Goal: Transaction & Acquisition: Purchase product/service

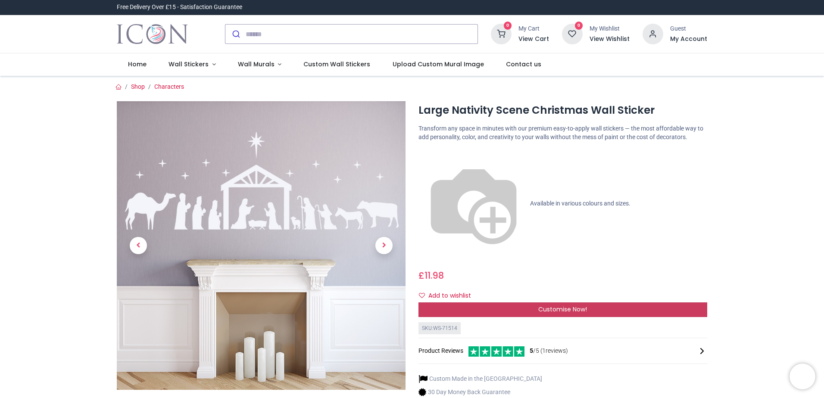
click at [570, 305] on span "Customise Now!" at bounding box center [562, 309] width 49 height 9
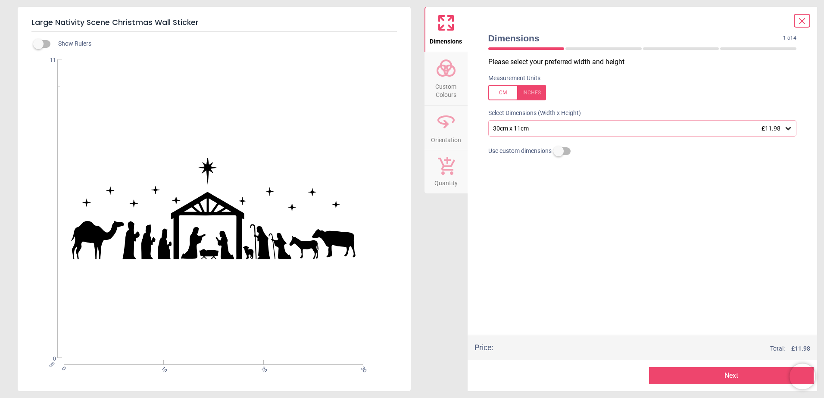
click at [554, 131] on div "30cm x 11cm £11.98" at bounding box center [638, 128] width 292 height 7
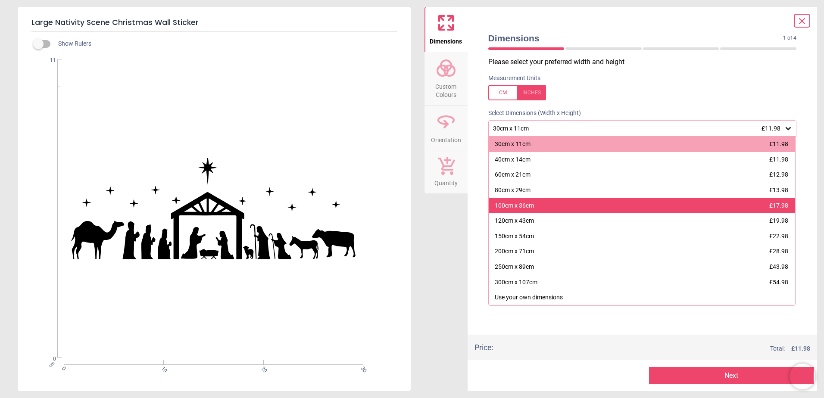
click at [545, 206] on div "100cm x 36cm £17.98" at bounding box center [641, 206] width 307 height 16
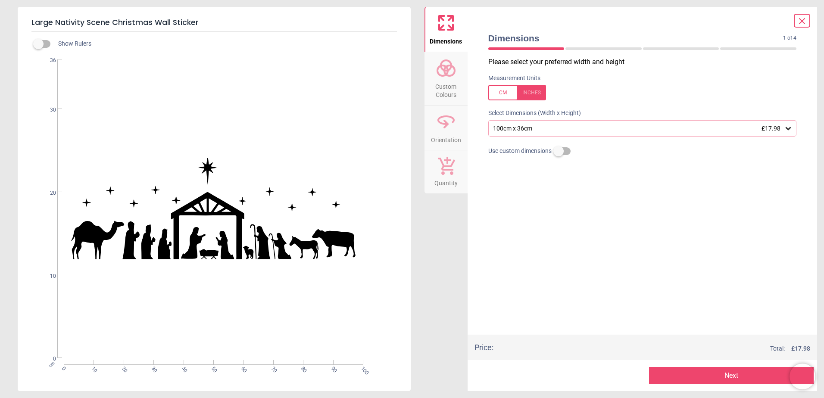
click at [451, 78] on span "Custom Colours" at bounding box center [445, 88] width 41 height 21
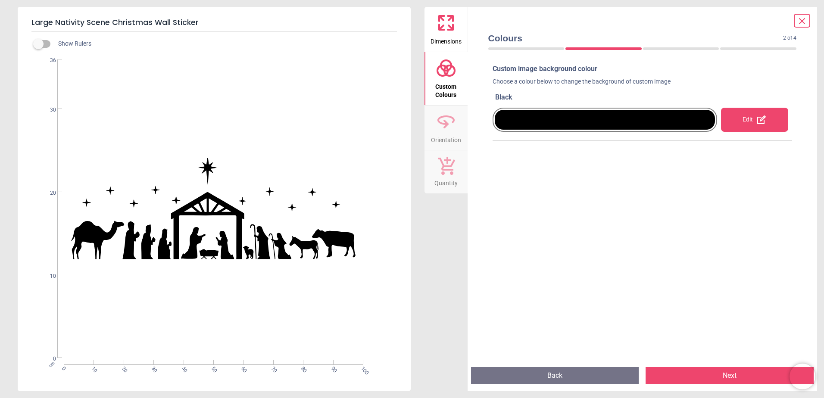
click at [442, 127] on icon at bounding box center [445, 121] width 21 height 21
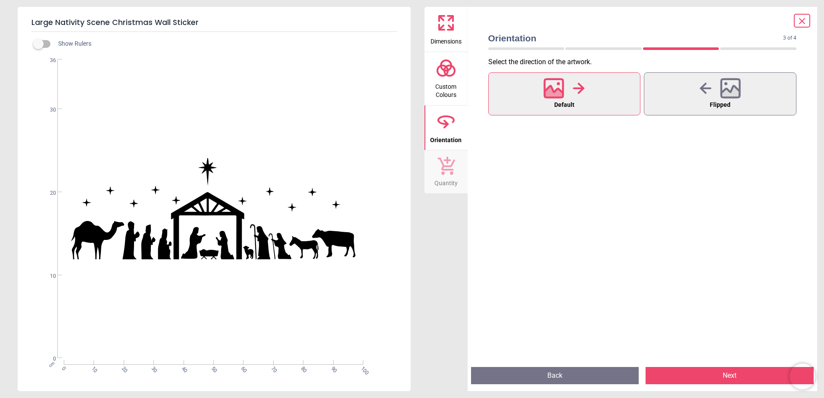
click at [444, 177] on span "Quantity" at bounding box center [445, 181] width 23 height 13
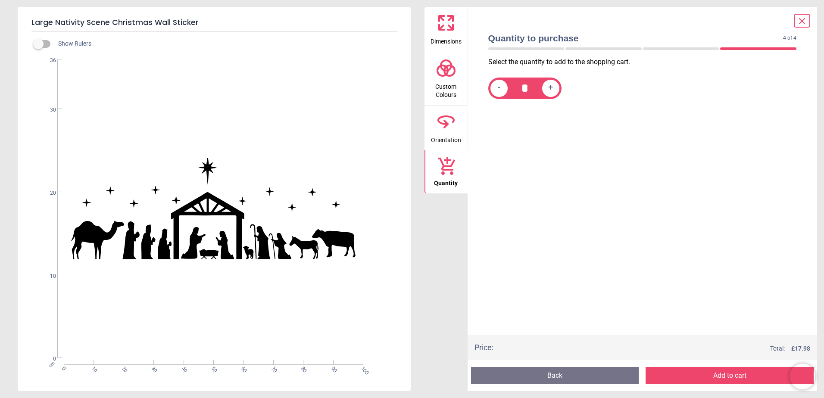
click at [445, 78] on span "Custom Colours" at bounding box center [445, 88] width 41 height 21
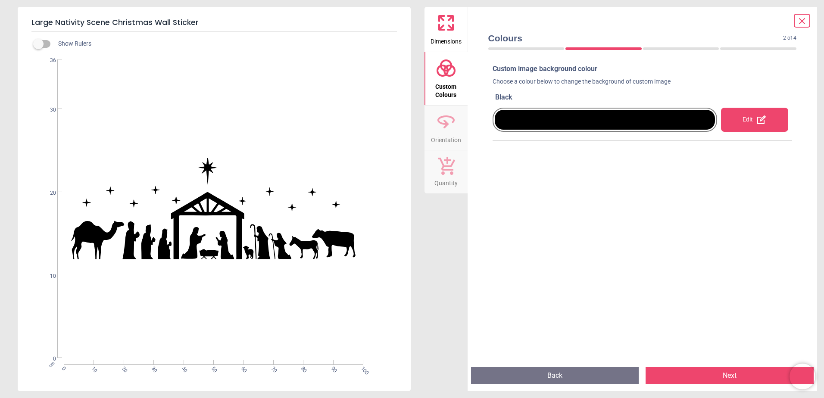
click at [444, 28] on icon at bounding box center [445, 22] width 21 height 21
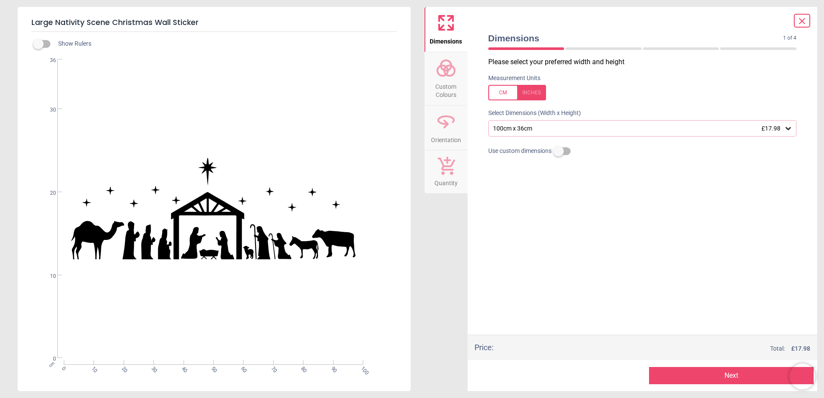
click at [801, 23] on icon at bounding box center [801, 21] width 10 height 10
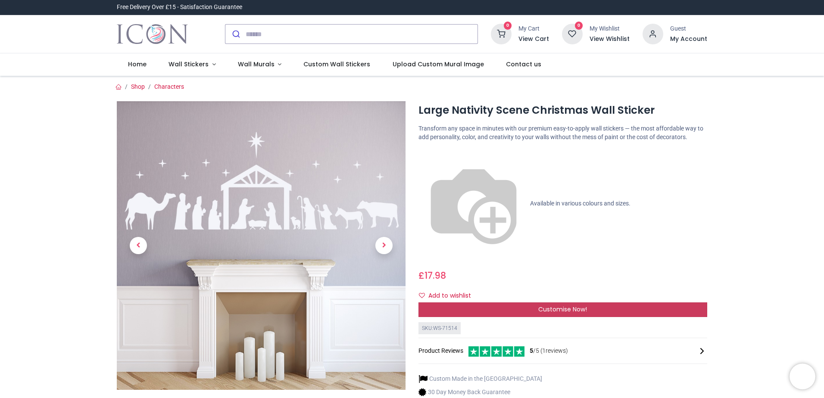
click at [561, 305] on span "Customise Now!" at bounding box center [562, 309] width 49 height 9
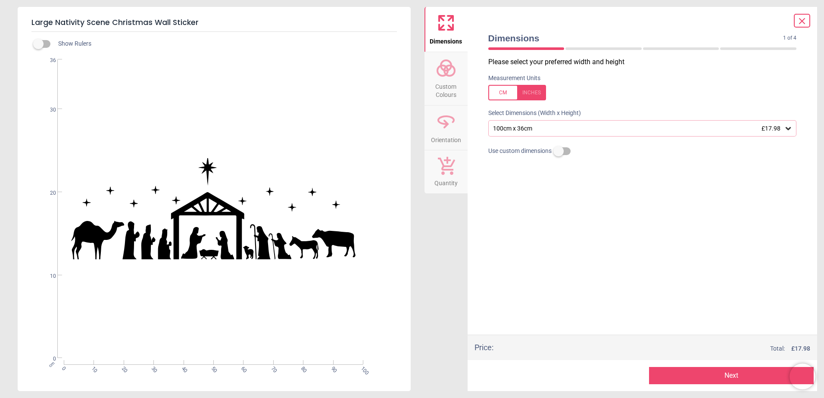
click at [441, 86] on span "Custom Colours" at bounding box center [445, 88] width 41 height 21
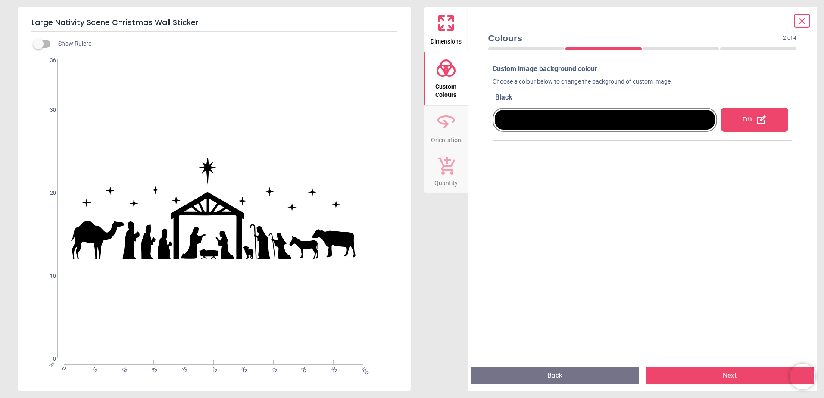
click at [742, 118] on div "Edit" at bounding box center [754, 120] width 67 height 24
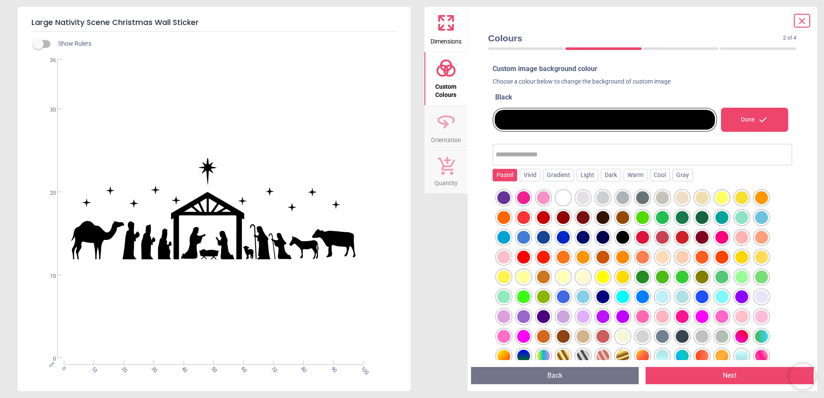
click at [504, 173] on div "Pastel" at bounding box center [504, 175] width 25 height 13
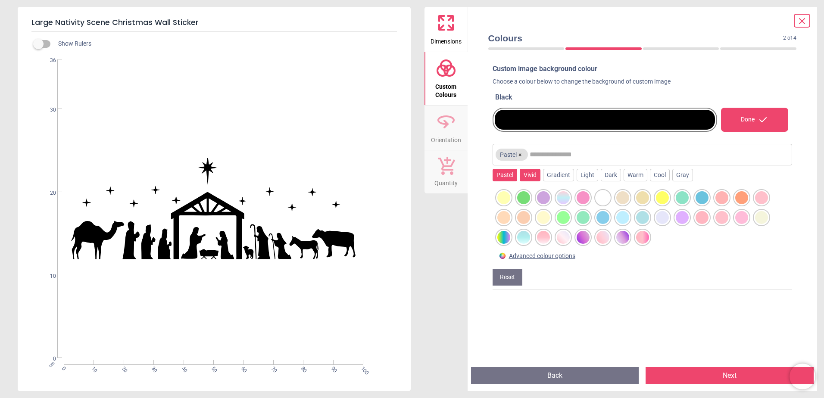
click at [535, 177] on div "Vivid" at bounding box center [529, 175] width 21 height 13
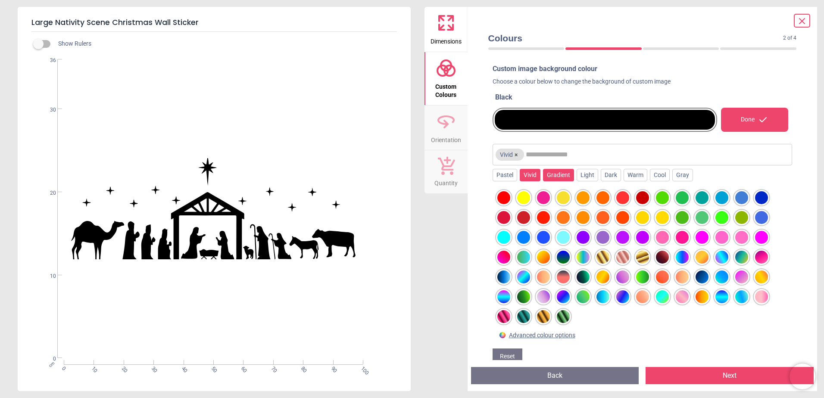
click at [559, 177] on div "Gradient" at bounding box center [558, 175] width 31 height 13
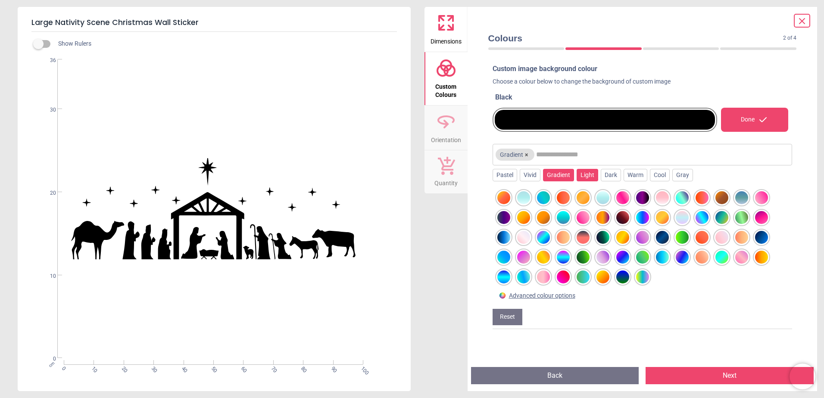
click at [585, 178] on div "Light" at bounding box center [587, 175] width 22 height 13
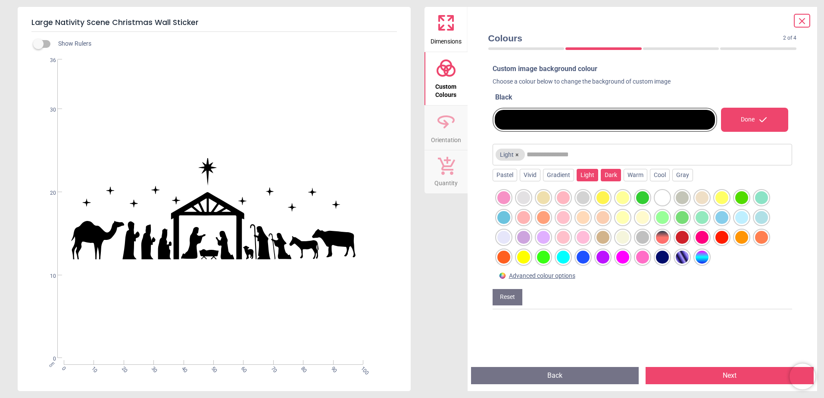
click at [608, 177] on div "Dark" at bounding box center [610, 175] width 20 height 13
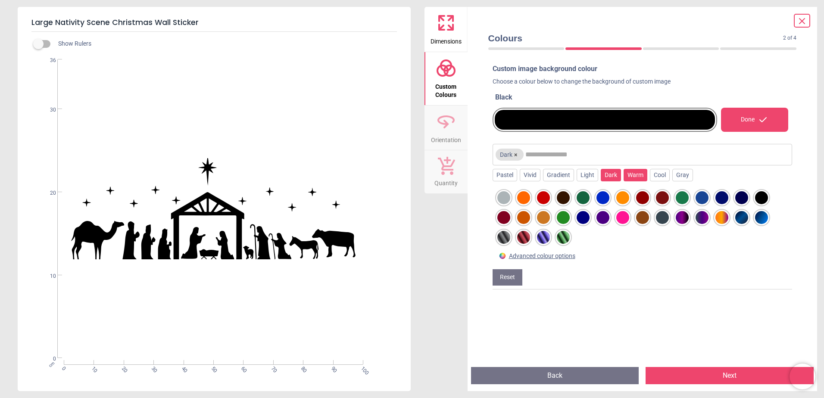
click at [631, 177] on div "Warm" at bounding box center [635, 175] width 24 height 13
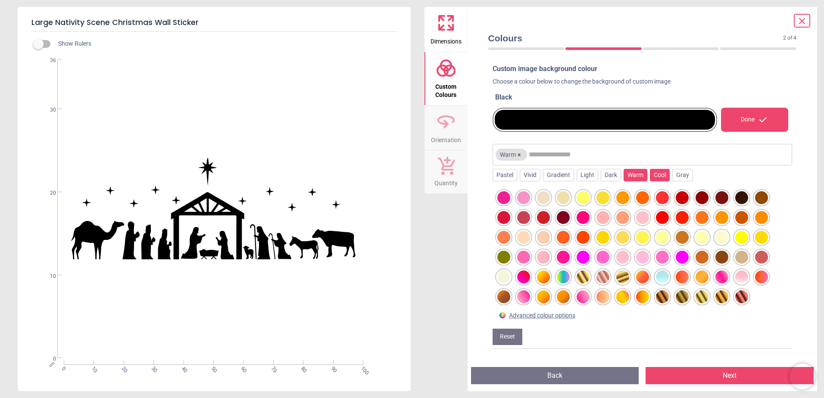
click at [655, 176] on div "Cool" at bounding box center [660, 175] width 20 height 13
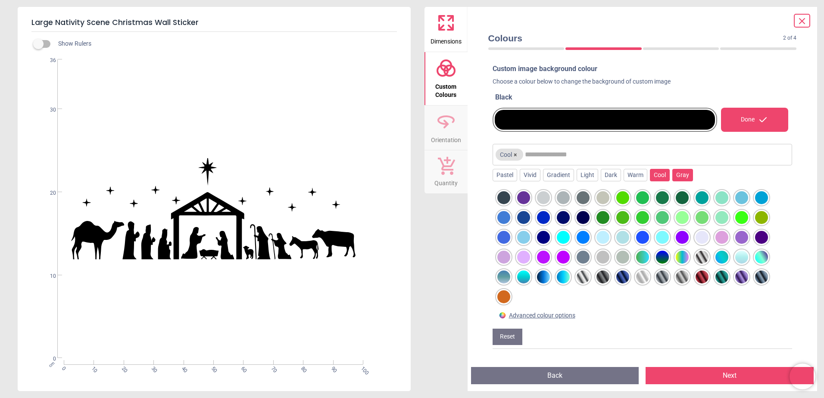
click at [682, 177] on div "Gray" at bounding box center [682, 175] width 21 height 13
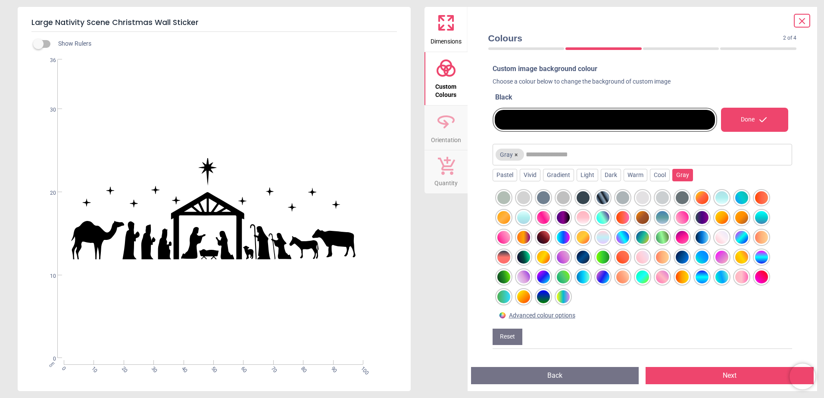
click at [660, 197] on div at bounding box center [662, 197] width 13 height 13
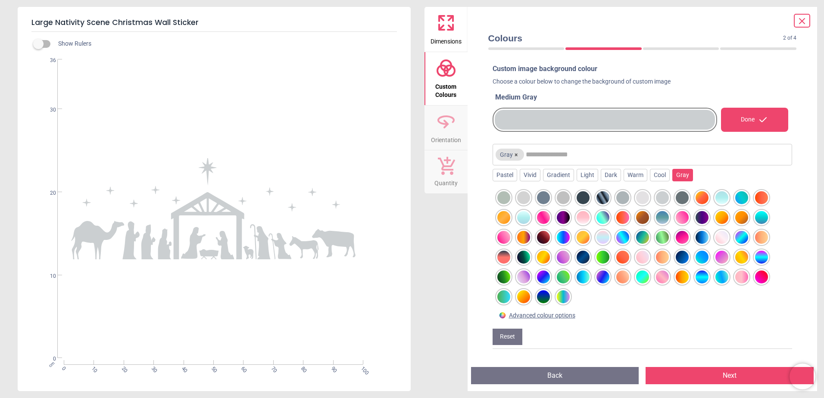
click at [523, 197] on div at bounding box center [523, 197] width 13 height 13
click at [500, 196] on div at bounding box center [503, 197] width 13 height 13
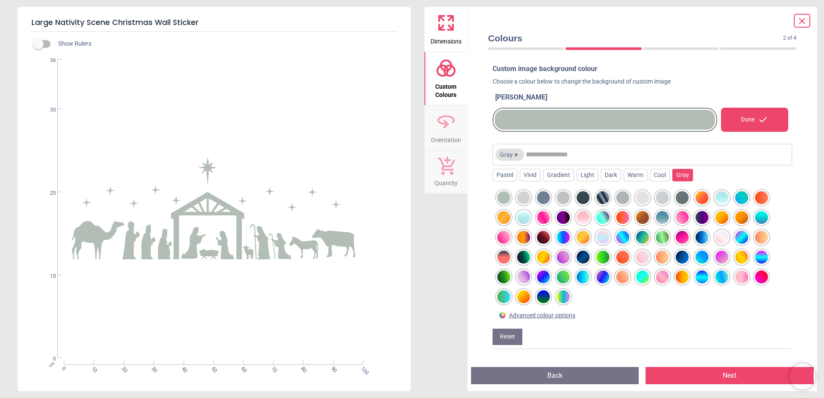
click at [703, 259] on div at bounding box center [701, 257] width 13 height 13
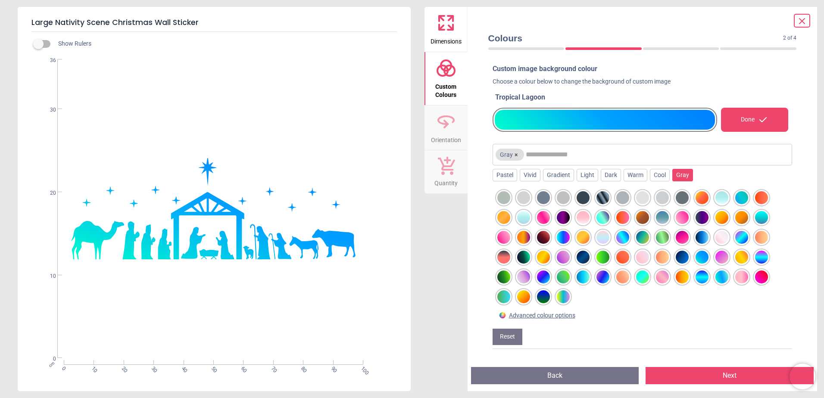
click at [642, 278] on div at bounding box center [642, 277] width 13 height 13
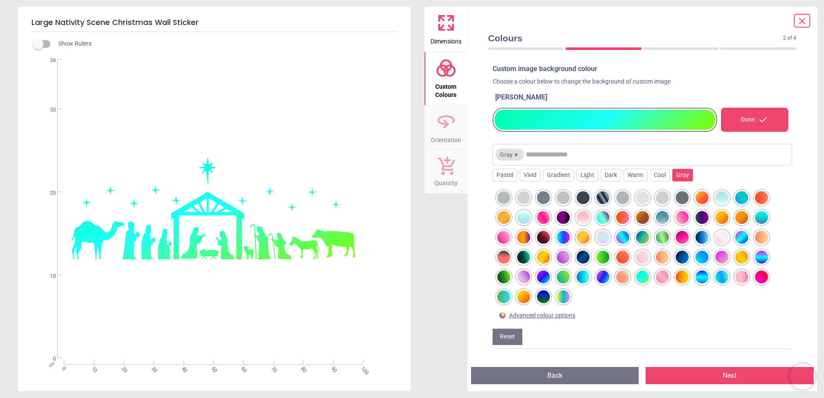
click at [597, 277] on div at bounding box center [602, 277] width 13 height 13
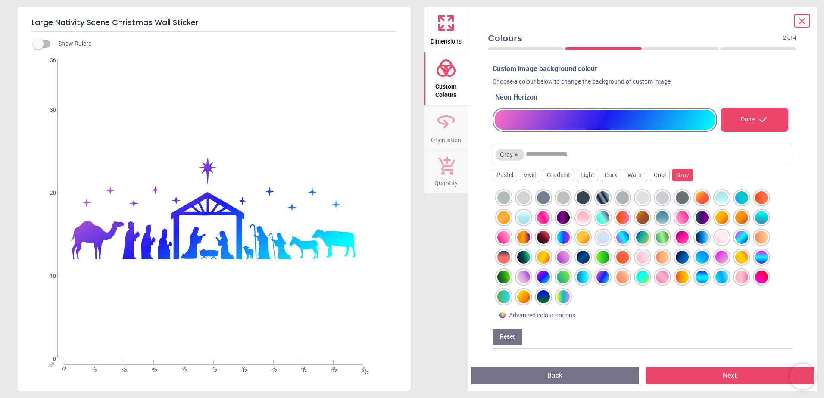
click at [565, 259] on div at bounding box center [563, 257] width 13 height 13
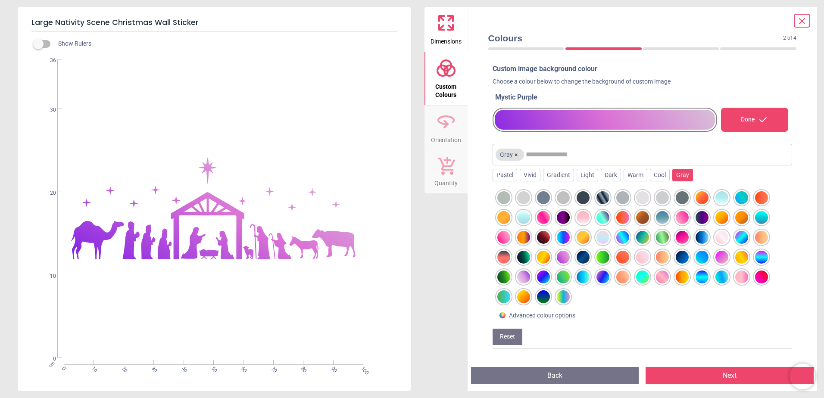
click at [544, 259] on div at bounding box center [543, 257] width 13 height 13
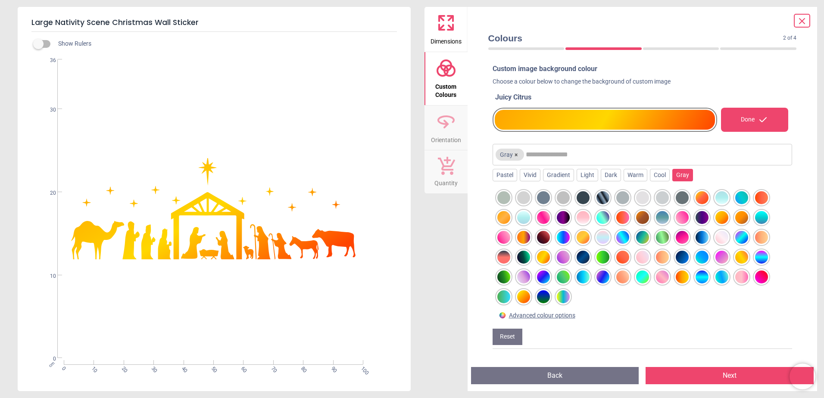
click at [525, 259] on div at bounding box center [523, 257] width 13 height 13
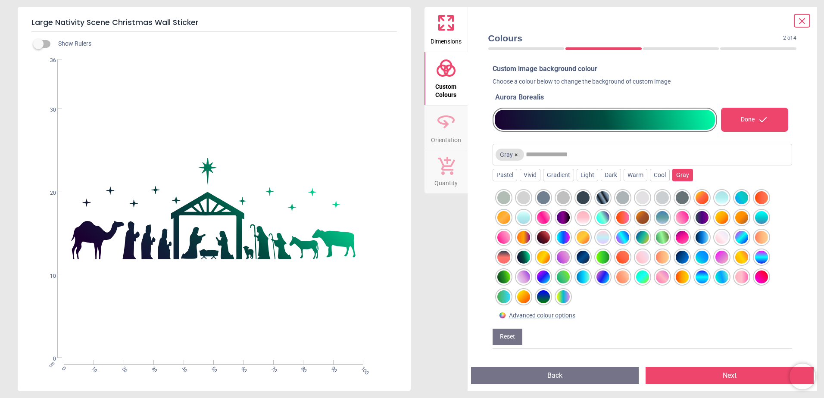
click at [506, 258] on div at bounding box center [503, 257] width 13 height 13
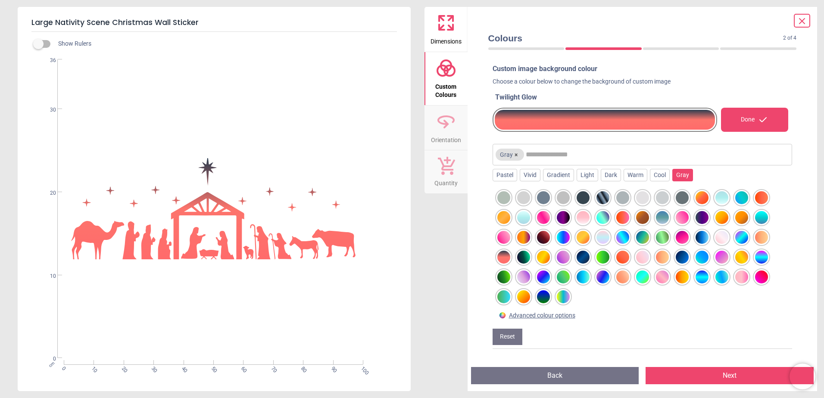
click at [502, 280] on div at bounding box center [503, 277] width 13 height 13
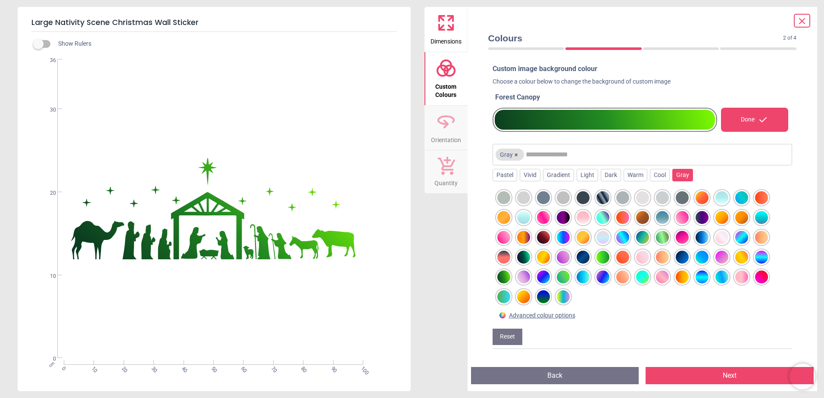
click at [522, 254] on div at bounding box center [523, 257] width 13 height 13
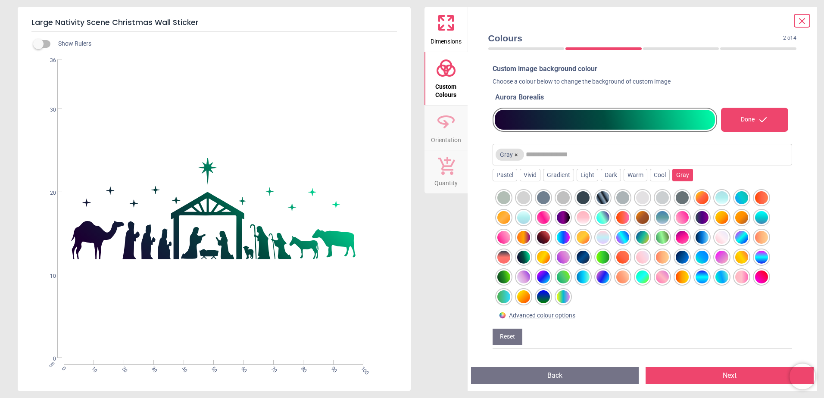
click at [505, 296] on div at bounding box center [503, 296] width 13 height 13
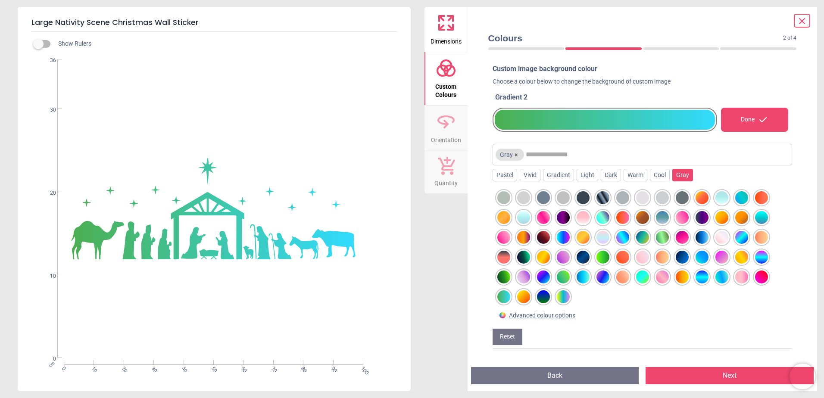
click at [529, 297] on div at bounding box center [523, 296] width 13 height 13
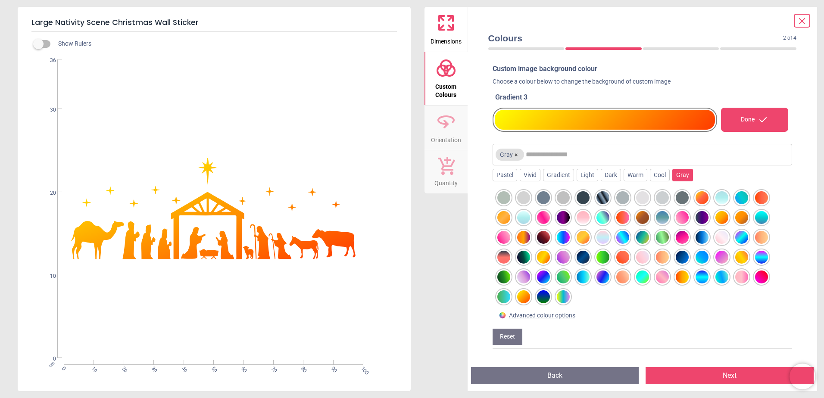
click at [546, 299] on div at bounding box center [543, 296] width 13 height 13
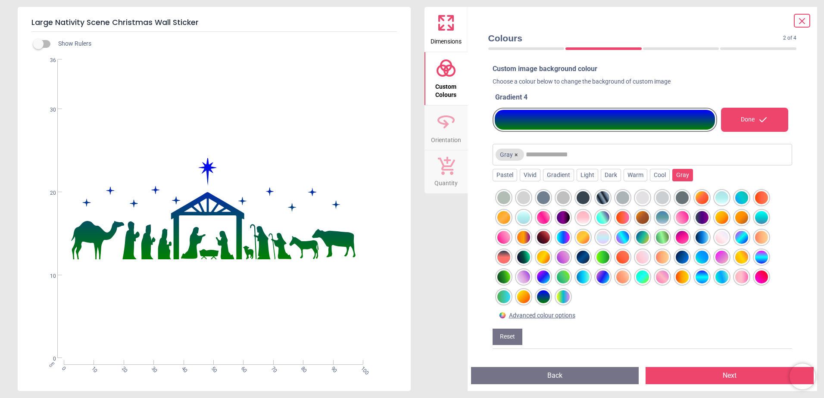
click at [561, 299] on div at bounding box center [563, 296] width 13 height 13
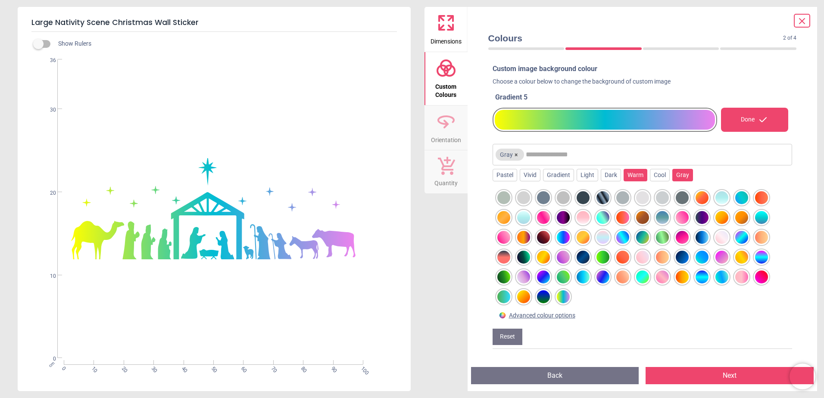
click at [629, 177] on div "Warm" at bounding box center [635, 175] width 24 height 13
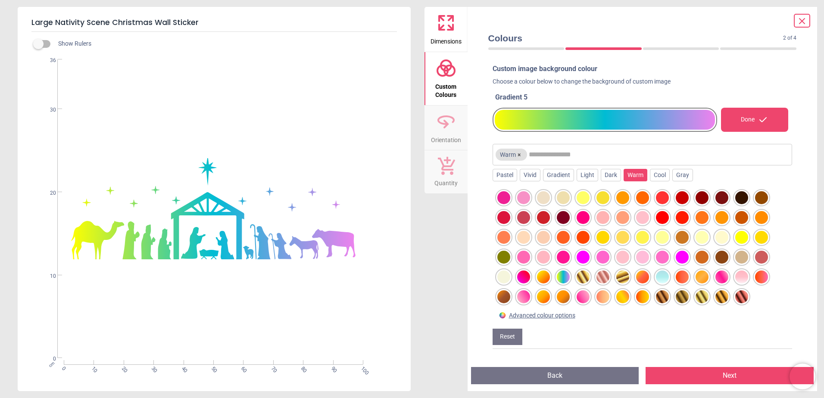
click at [565, 255] on div at bounding box center [563, 257] width 13 height 13
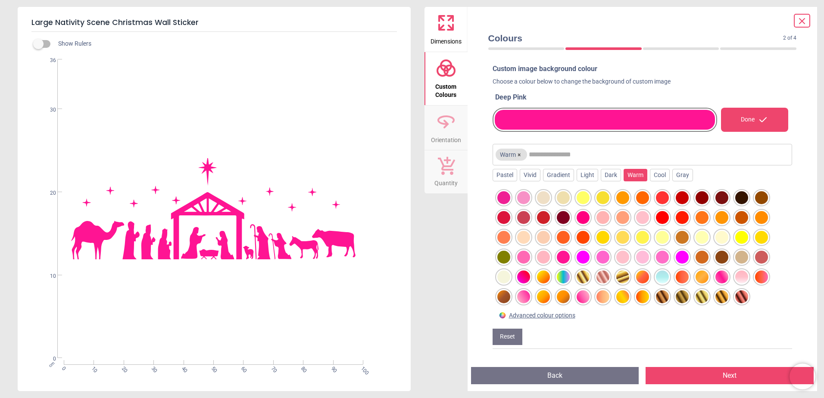
click at [565, 236] on div at bounding box center [563, 237] width 13 height 13
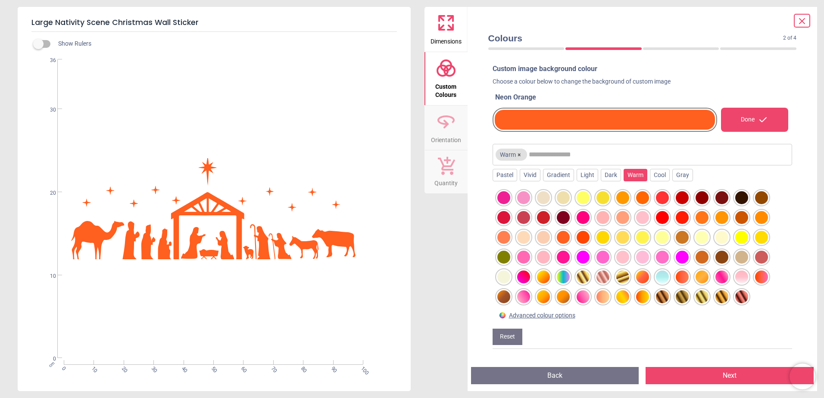
click at [566, 218] on div at bounding box center [563, 217] width 13 height 13
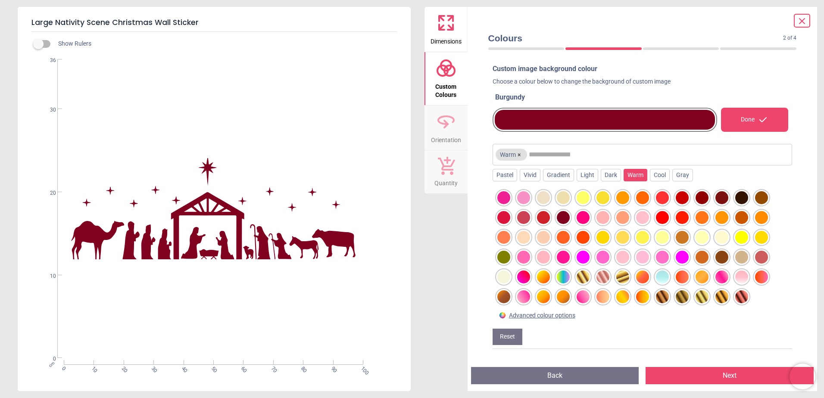
click at [582, 218] on div at bounding box center [582, 217] width 13 height 13
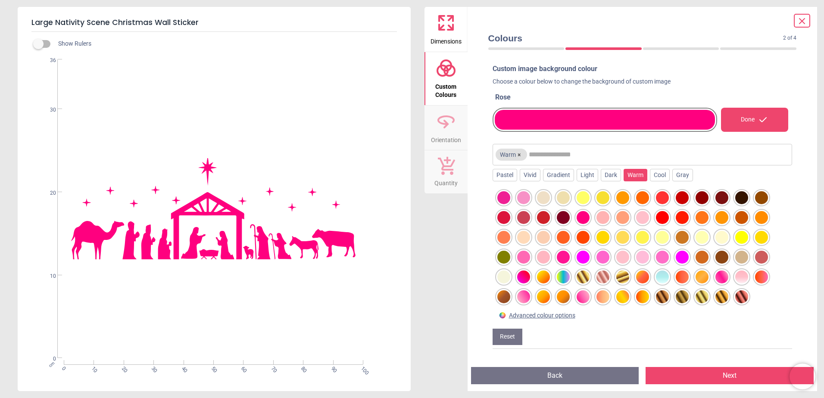
click at [545, 197] on div at bounding box center [543, 197] width 13 height 13
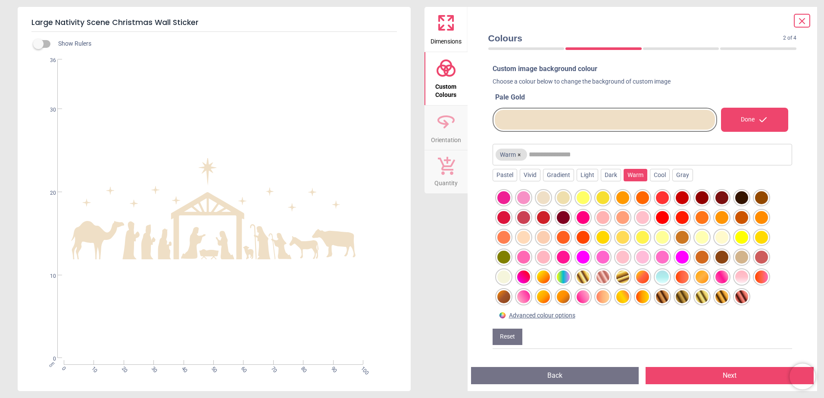
click at [505, 277] on div at bounding box center [503, 277] width 13 height 13
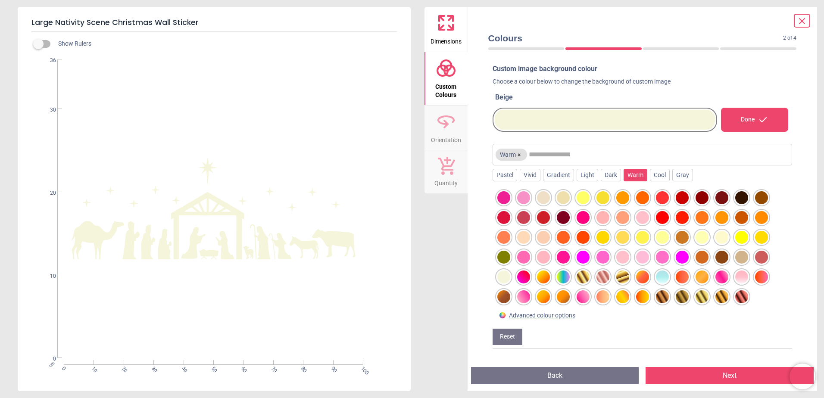
click at [719, 236] on div at bounding box center [721, 237] width 13 height 13
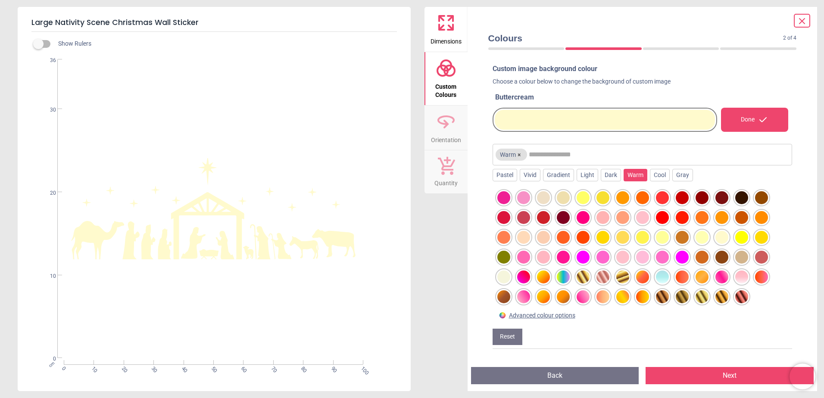
click at [700, 238] on div at bounding box center [701, 237] width 13 height 13
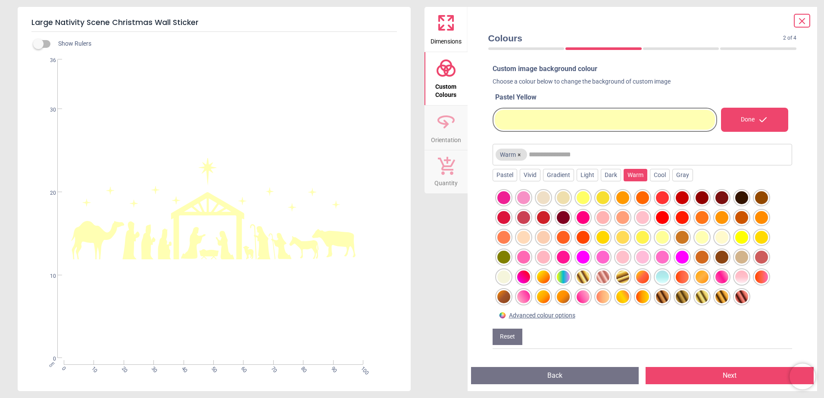
click at [677, 238] on div at bounding box center [681, 237] width 13 height 13
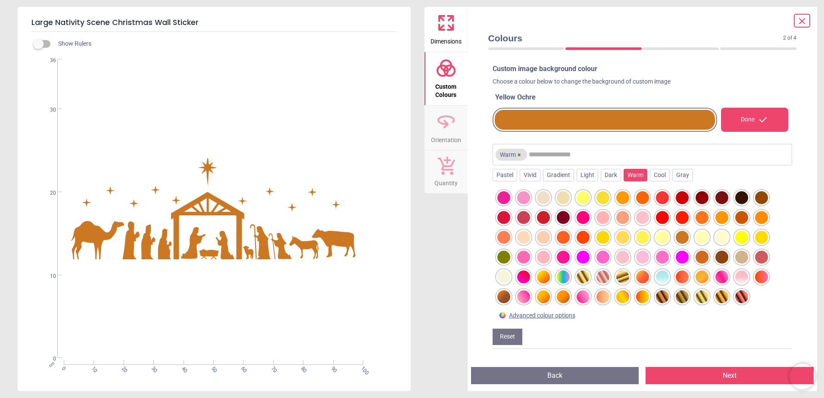
click at [653, 238] on div at bounding box center [642, 247] width 300 height 121
click at [623, 238] on div at bounding box center [622, 237] width 13 height 13
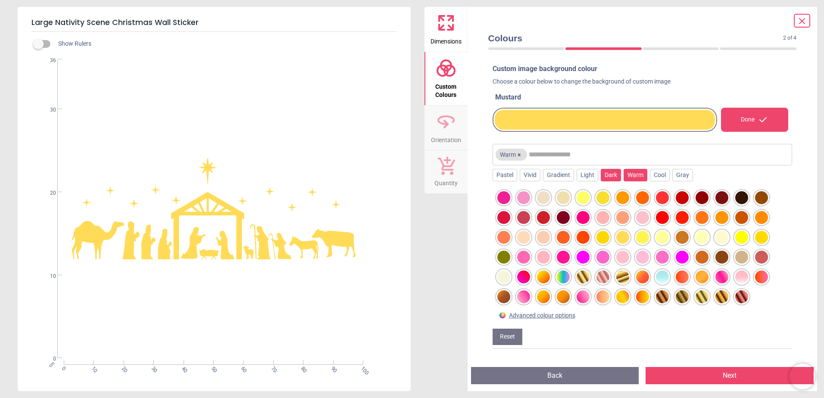
click at [607, 177] on div "Dark" at bounding box center [610, 175] width 20 height 13
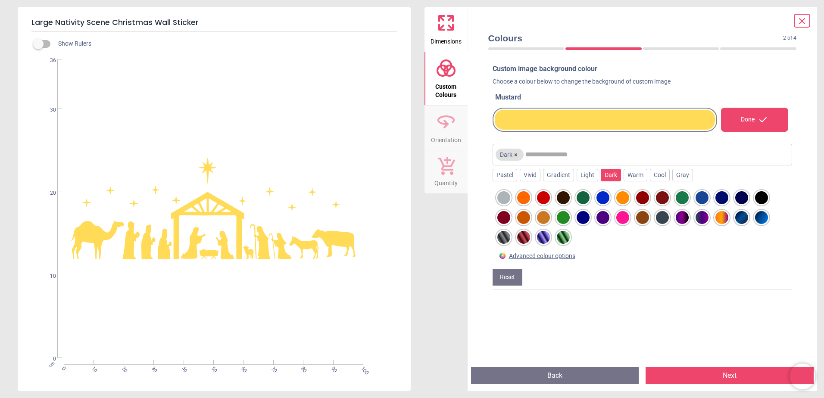
click at [560, 237] on div at bounding box center [563, 237] width 13 height 13
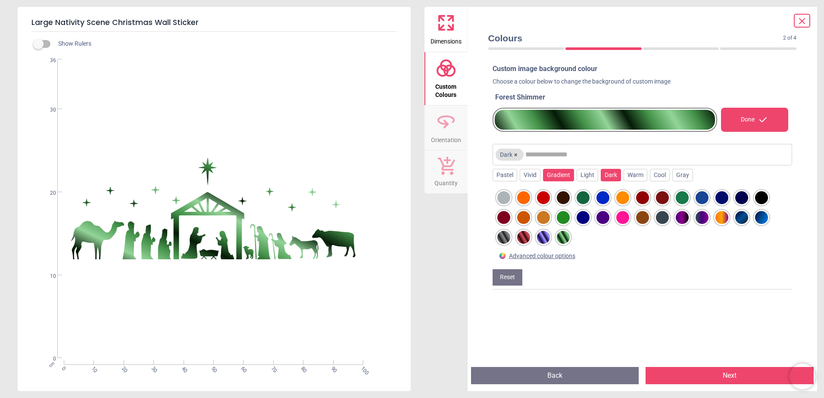
click at [553, 176] on div "Gradient" at bounding box center [558, 175] width 31 height 13
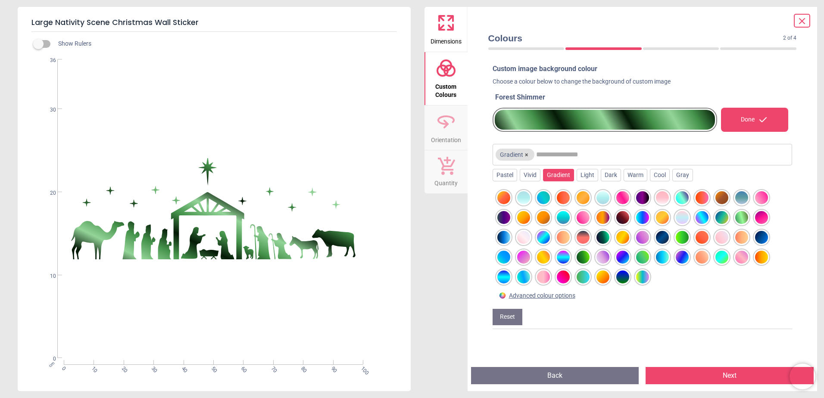
click at [542, 241] on div at bounding box center [543, 237] width 13 height 13
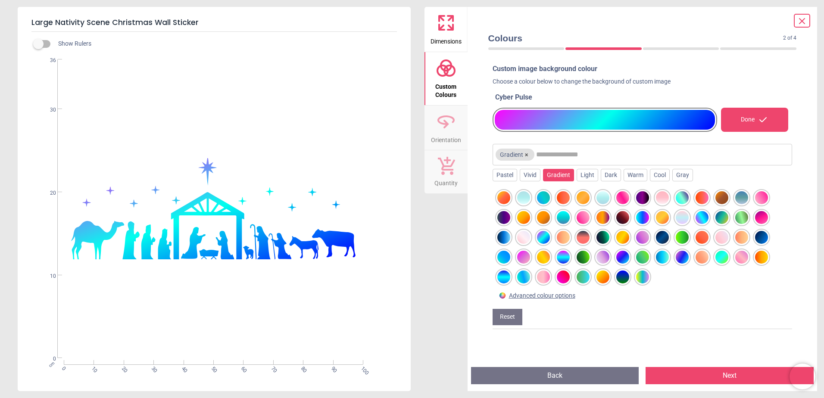
click at [564, 258] on div at bounding box center [563, 257] width 13 height 13
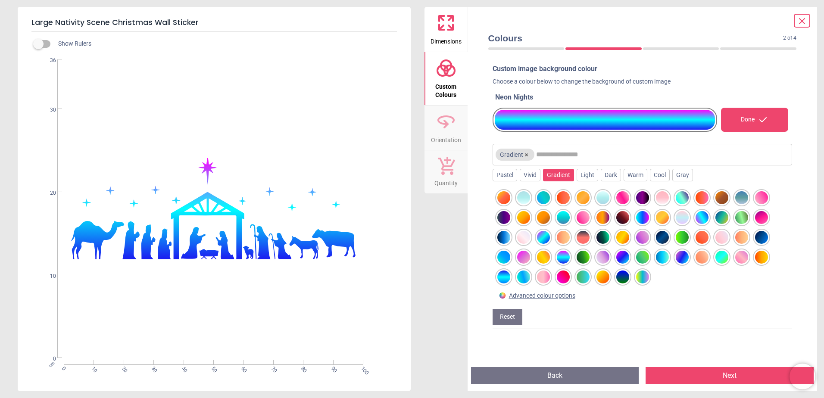
click at [588, 258] on div at bounding box center [582, 257] width 13 height 13
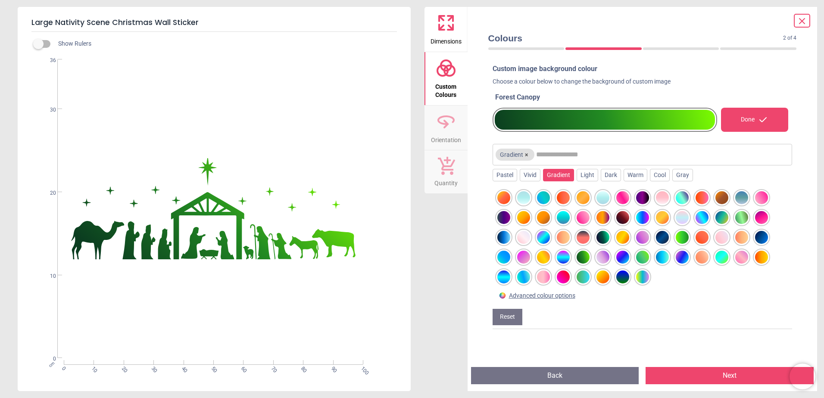
click at [524, 235] on div at bounding box center [523, 237] width 13 height 13
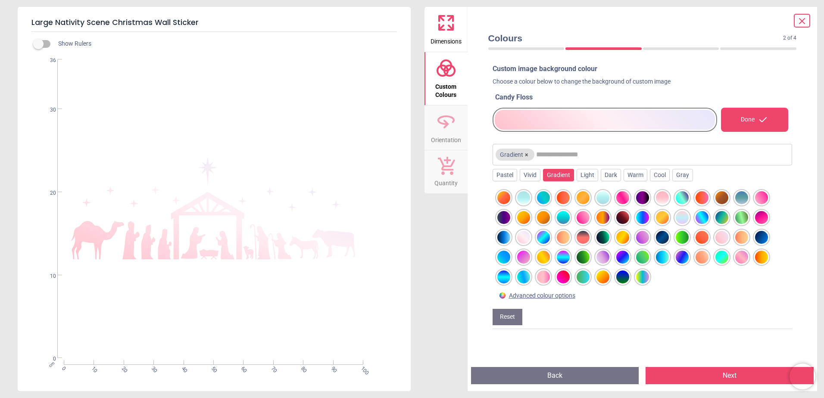
click at [601, 257] on div at bounding box center [602, 257] width 13 height 13
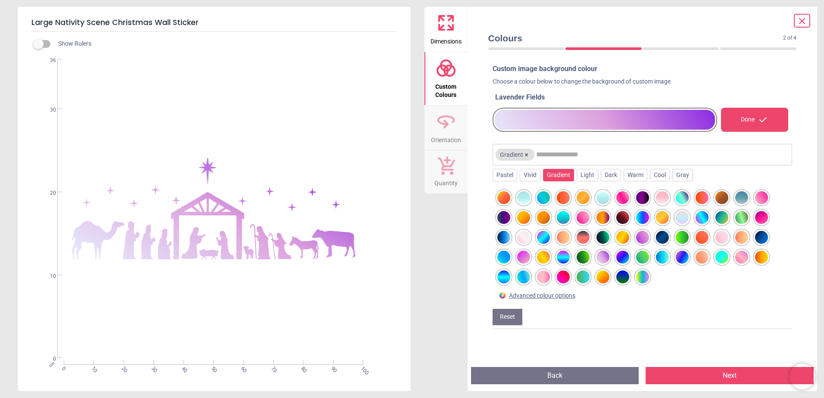
click at [718, 240] on div at bounding box center [721, 237] width 13 height 13
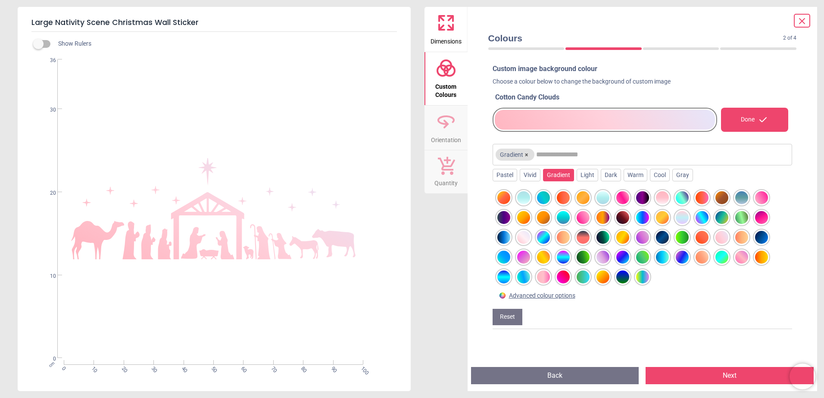
click at [678, 219] on div at bounding box center [681, 217] width 13 height 13
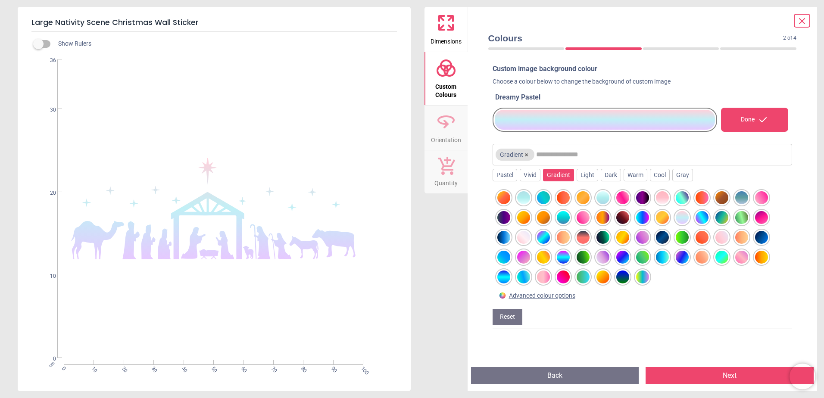
click at [744, 257] on div at bounding box center [741, 257] width 13 height 13
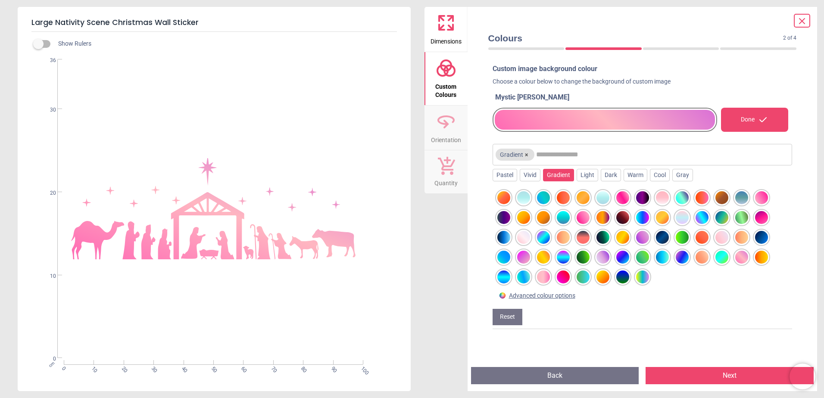
click at [760, 257] on div at bounding box center [761, 257] width 13 height 13
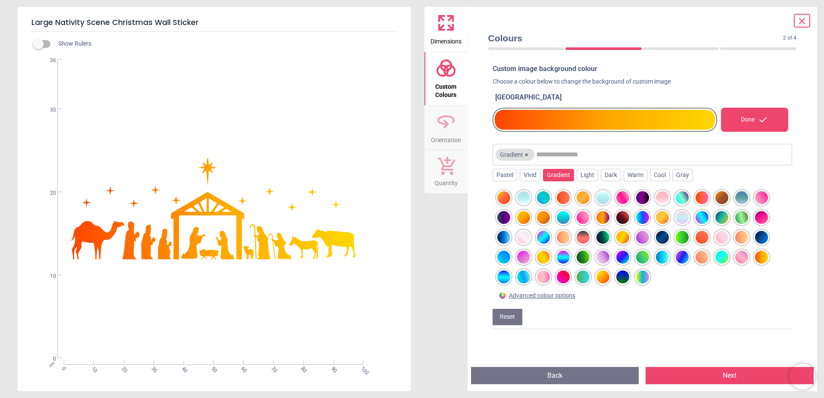
click at [544, 275] on div at bounding box center [543, 277] width 13 height 13
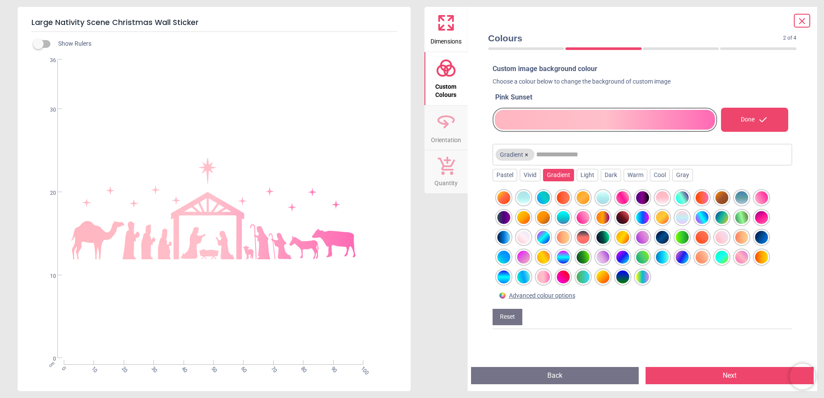
click at [527, 276] on div at bounding box center [523, 277] width 13 height 13
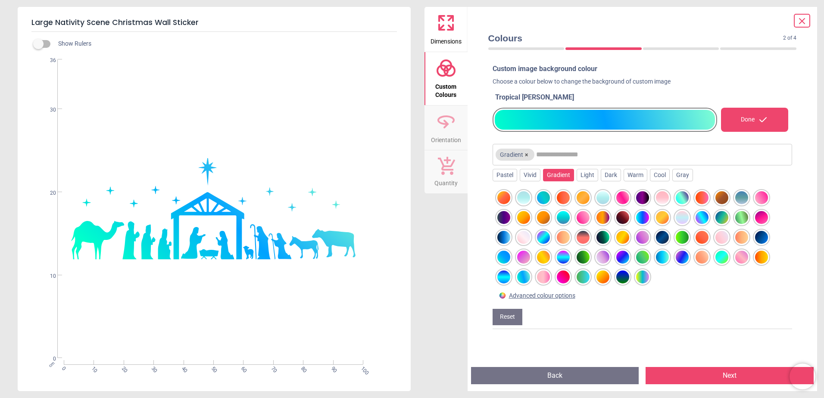
click at [505, 275] on div at bounding box center [503, 277] width 13 height 13
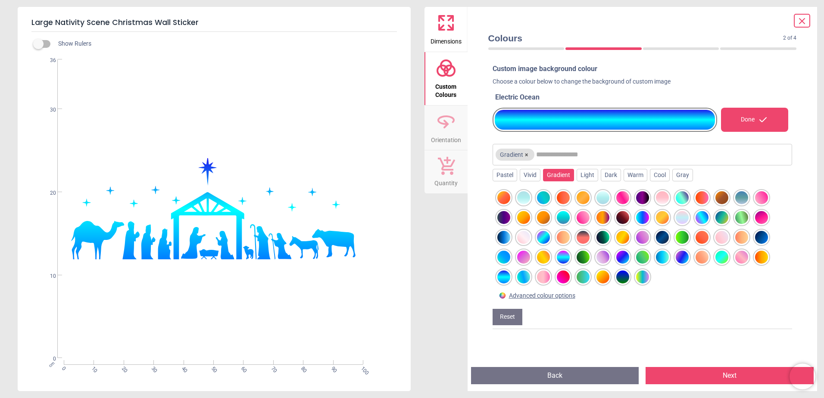
click at [526, 234] on div at bounding box center [523, 237] width 13 height 13
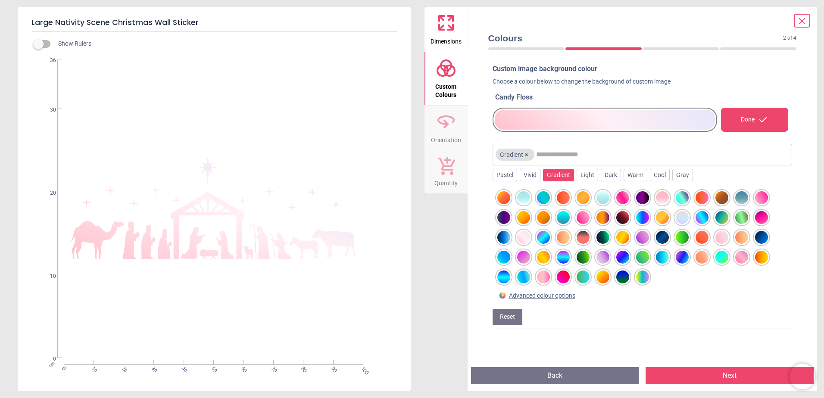
click at [526, 220] on div at bounding box center [523, 217] width 13 height 13
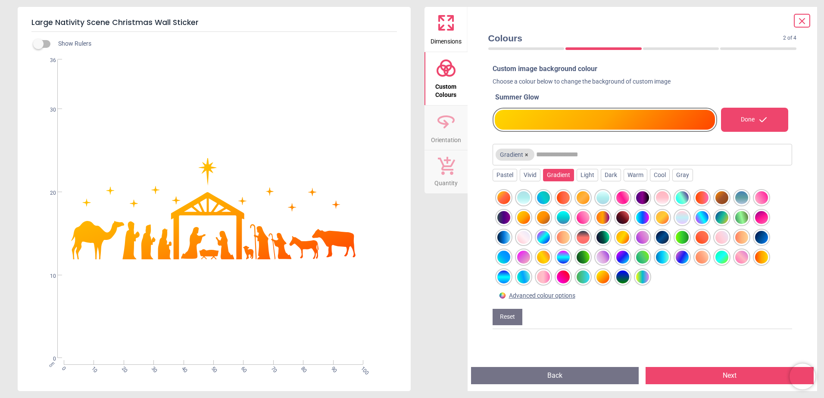
click at [546, 219] on div at bounding box center [543, 217] width 13 height 13
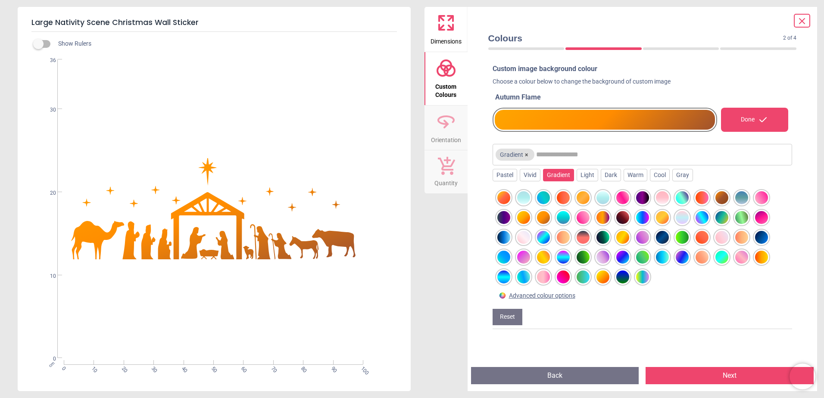
click at [562, 195] on div at bounding box center [563, 197] width 13 height 13
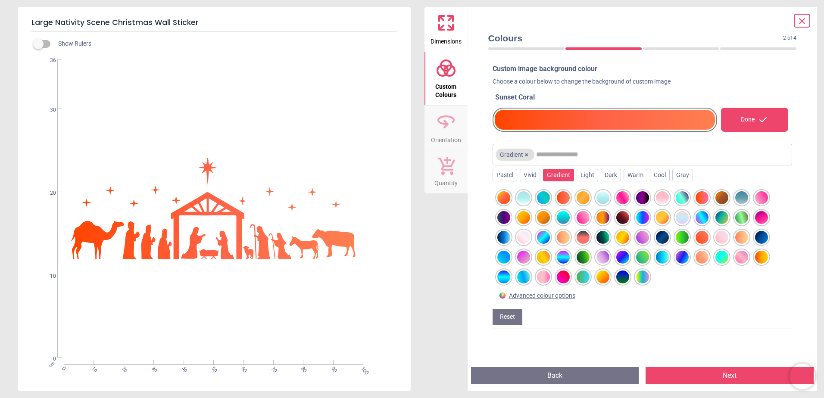
click at [585, 198] on div at bounding box center [582, 197] width 13 height 13
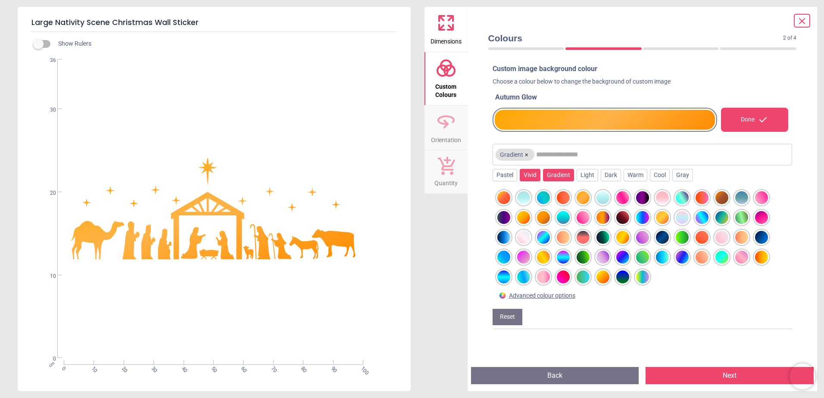
click at [533, 177] on div "Vivid" at bounding box center [529, 175] width 21 height 13
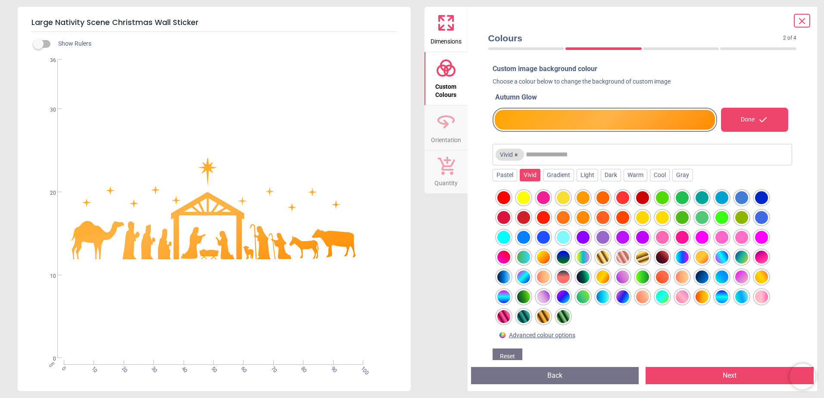
click at [542, 234] on div at bounding box center [543, 237] width 13 height 13
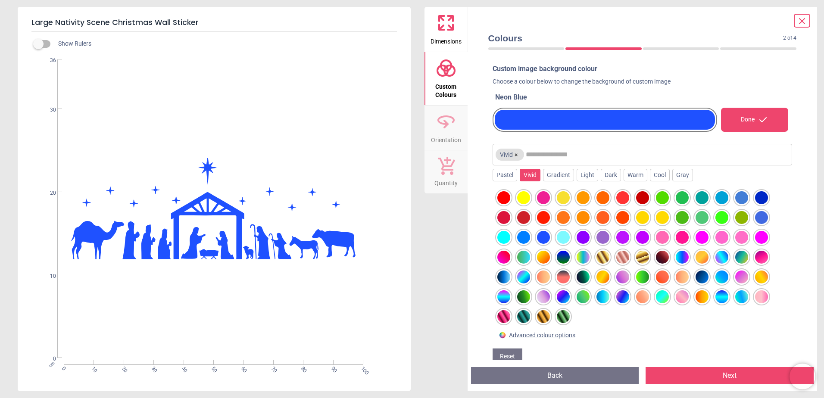
click at [522, 199] on div at bounding box center [523, 197] width 13 height 13
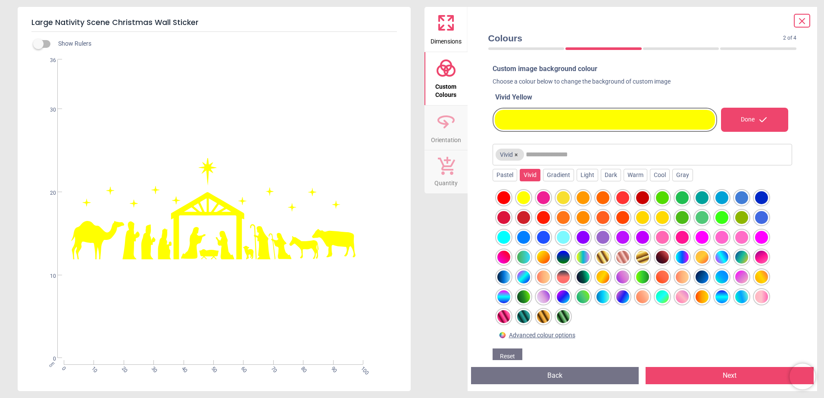
click at [660, 199] on div at bounding box center [662, 197] width 13 height 13
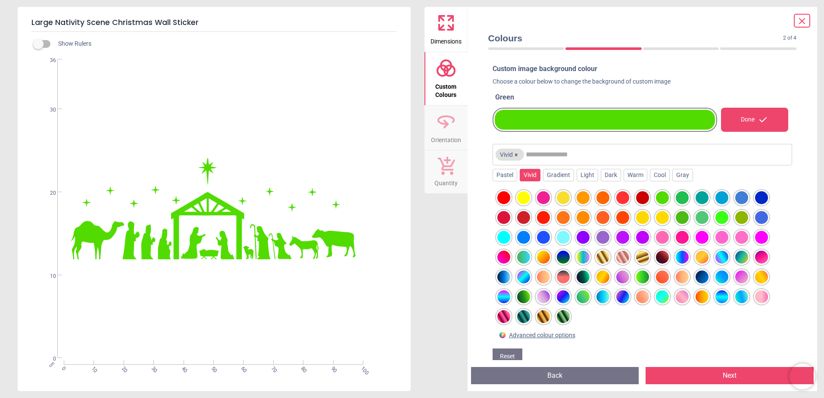
click at [538, 258] on div at bounding box center [543, 257] width 13 height 13
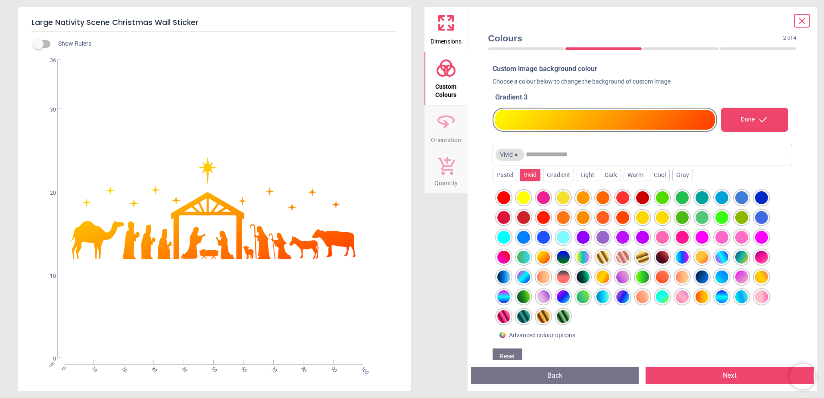
click at [761, 201] on div at bounding box center [761, 197] width 13 height 13
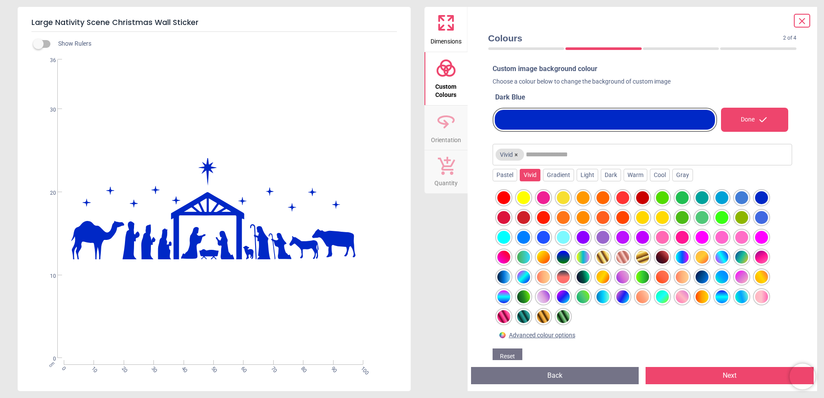
click at [763, 297] on div at bounding box center [761, 296] width 13 height 13
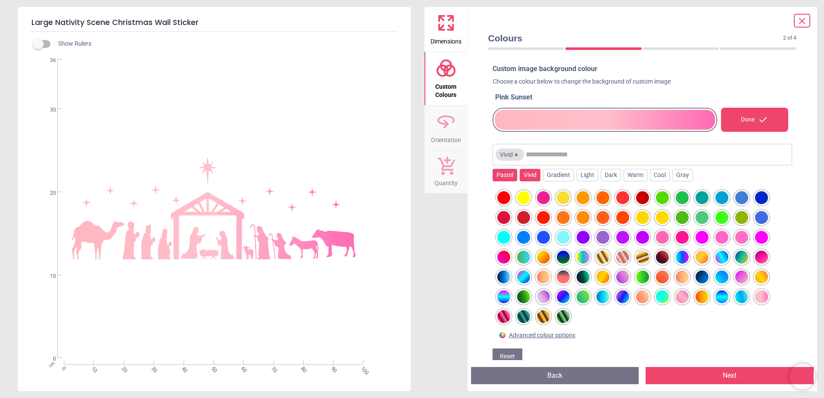
click at [508, 178] on div "Pastel" at bounding box center [504, 175] width 25 height 13
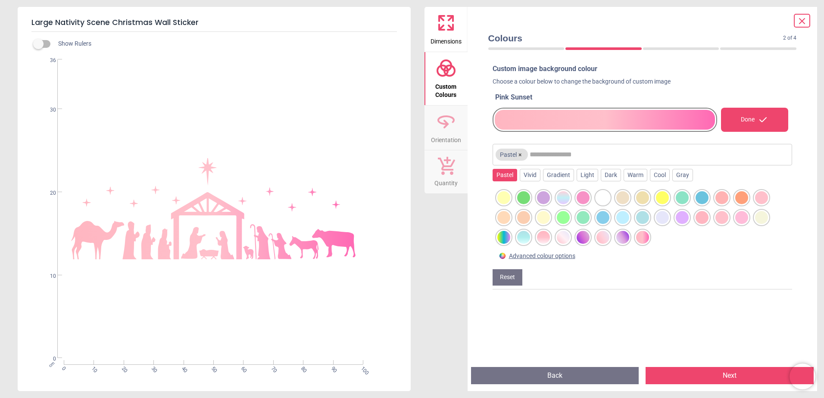
click at [642, 198] on div at bounding box center [642, 197] width 13 height 13
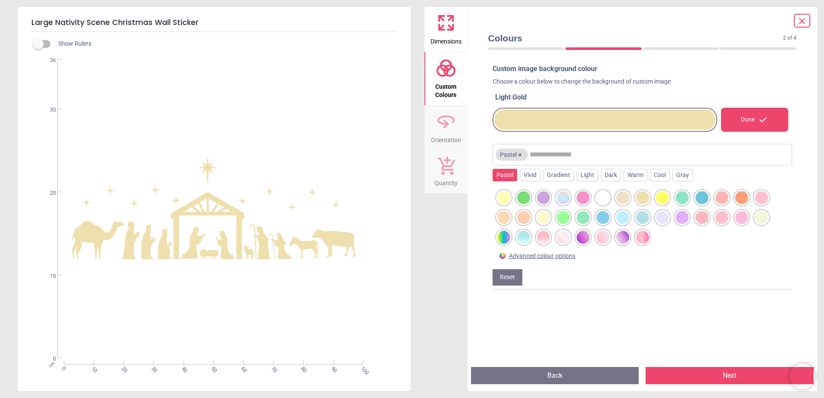
click at [743, 197] on div at bounding box center [741, 197] width 13 height 13
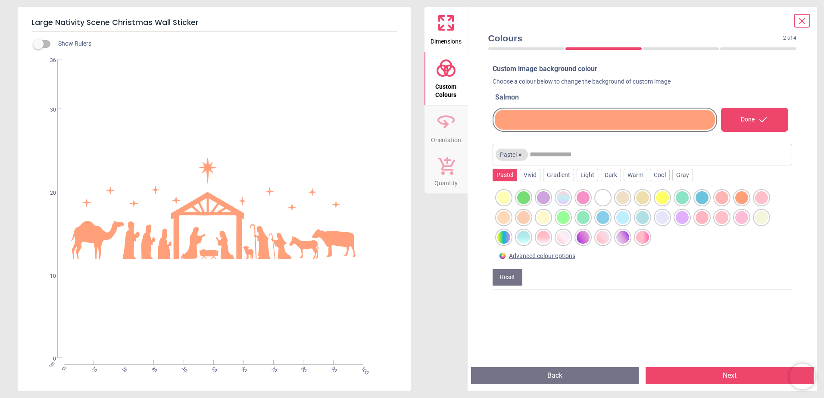
click at [768, 197] on div at bounding box center [761, 197] width 13 height 13
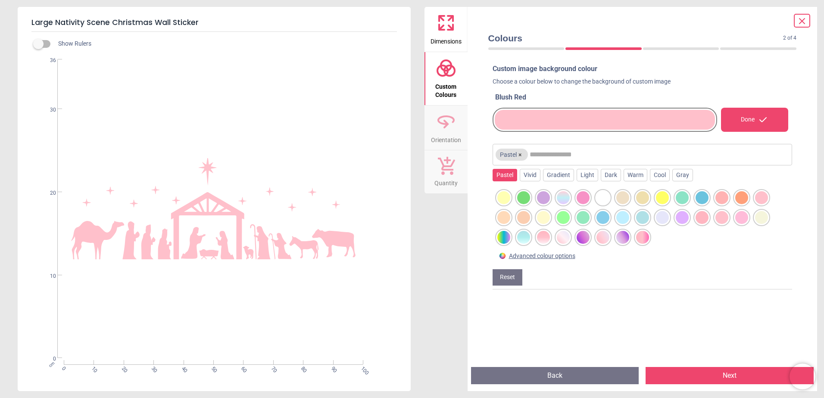
click at [507, 238] on div at bounding box center [503, 237] width 13 height 13
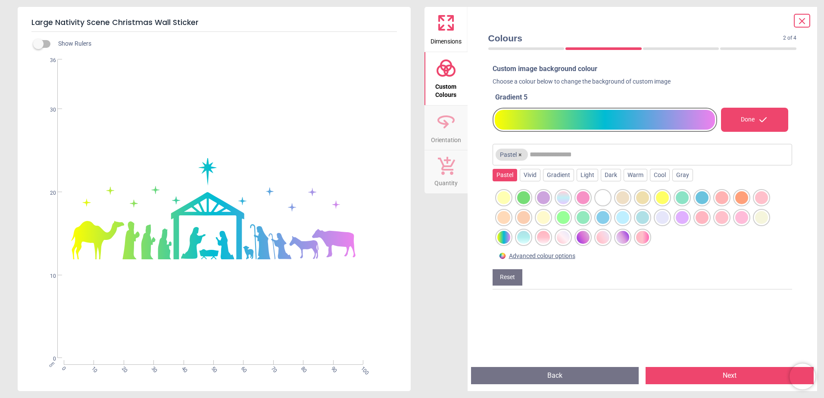
click at [521, 240] on div at bounding box center [523, 237] width 13 height 13
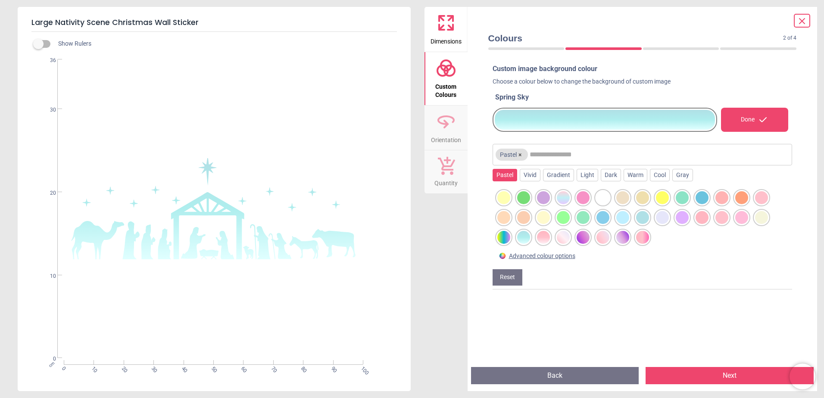
click at [545, 241] on div at bounding box center [543, 237] width 13 height 13
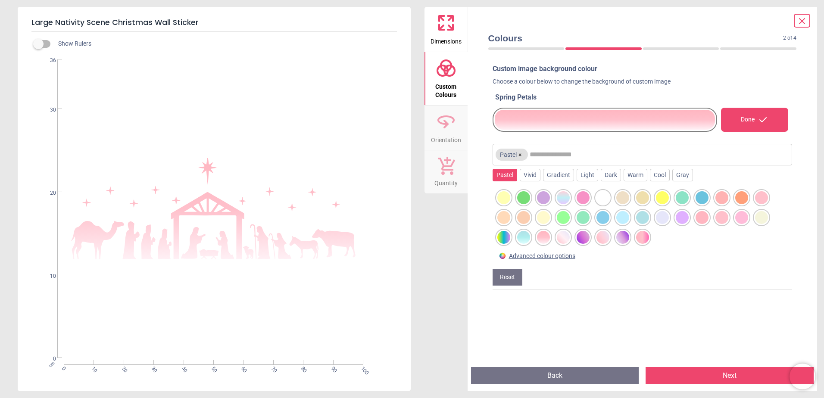
click at [569, 240] on div at bounding box center [563, 237] width 13 height 13
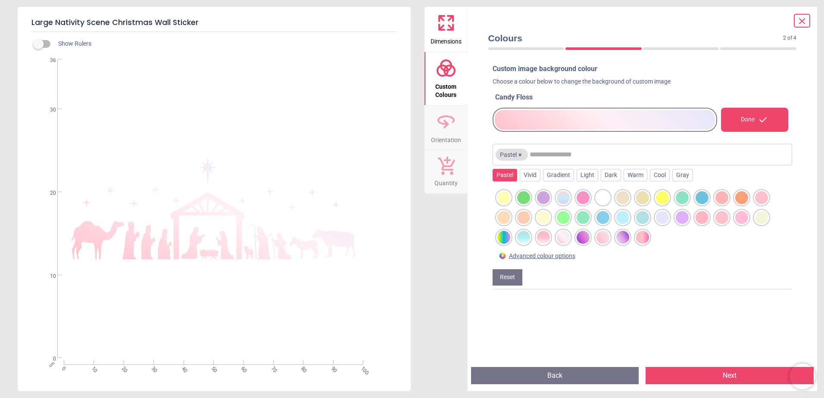
click at [584, 239] on div at bounding box center [582, 237] width 13 height 13
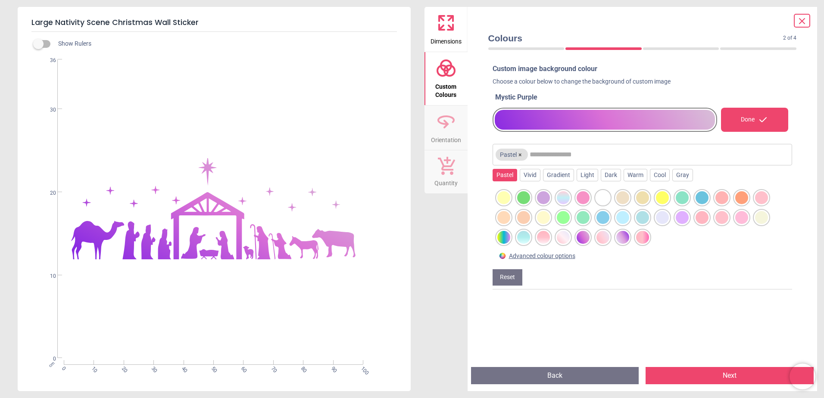
click at [605, 239] on div at bounding box center [602, 237] width 13 height 13
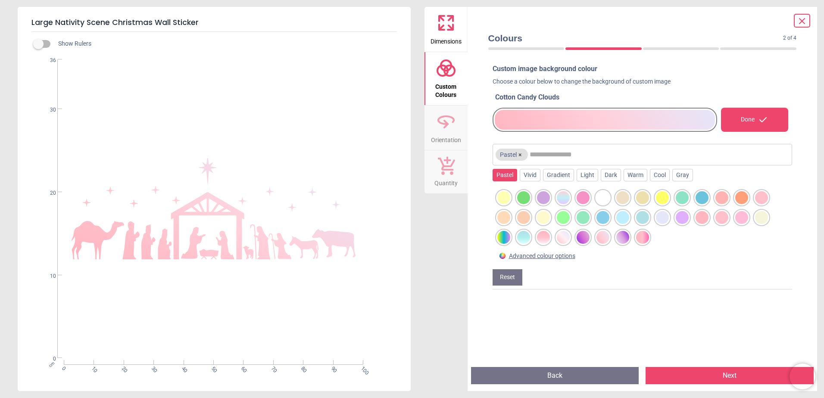
click at [628, 240] on div at bounding box center [622, 237] width 13 height 13
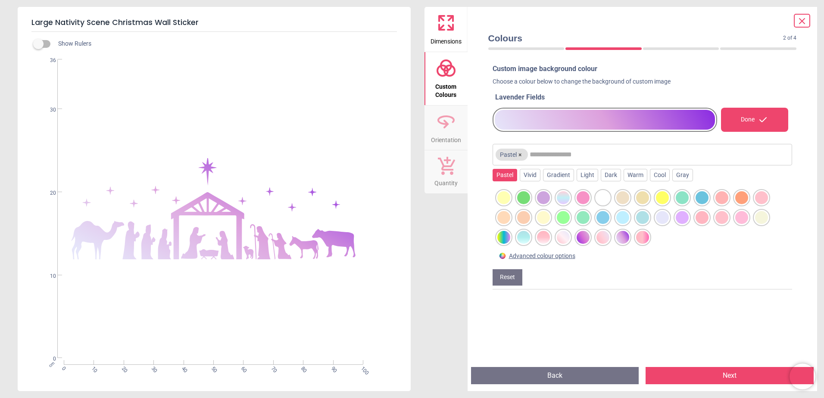
click at [646, 241] on div at bounding box center [642, 237] width 13 height 13
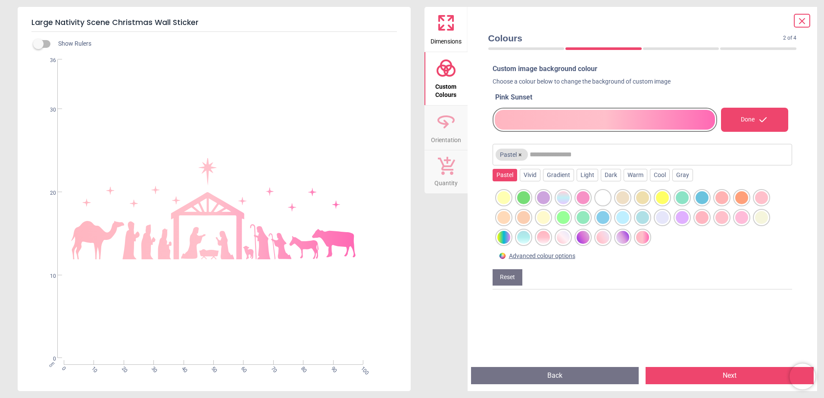
click at [544, 200] on div at bounding box center [543, 197] width 13 height 13
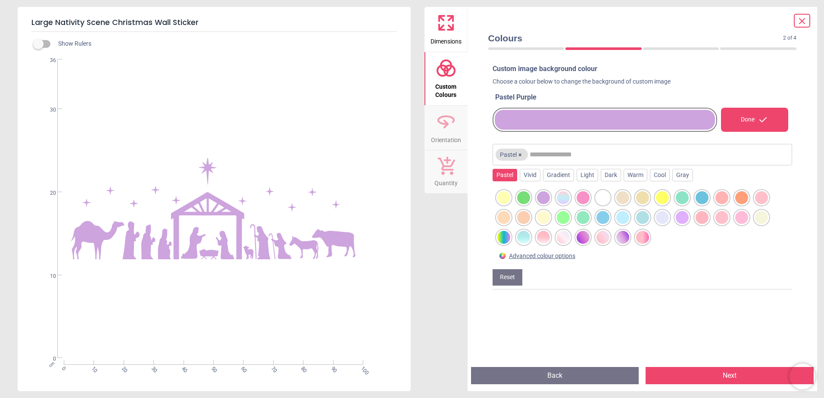
click at [446, 36] on span "Dimensions" at bounding box center [445, 39] width 31 height 13
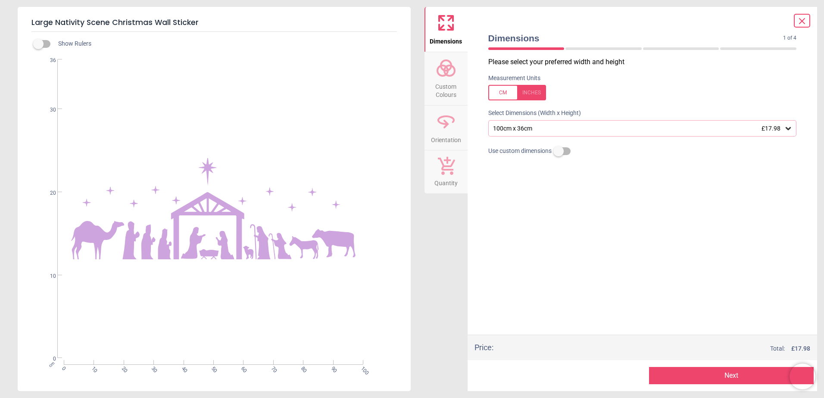
click at [533, 134] on div "100cm x 36cm £17.98" at bounding box center [642, 128] width 308 height 16
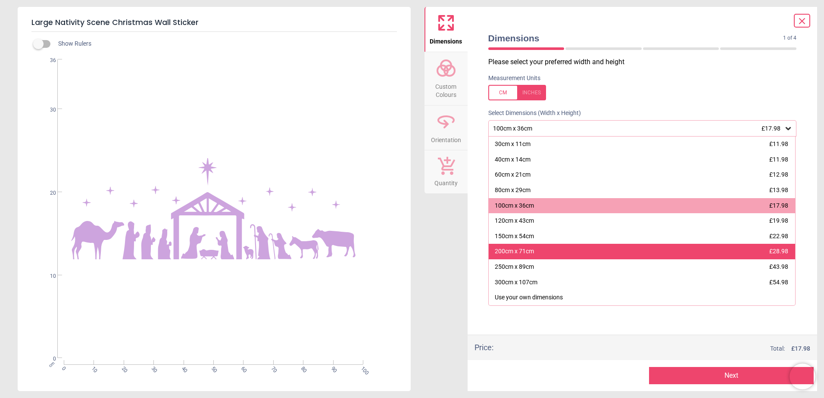
click at [538, 252] on div "200cm x 71cm £28.98" at bounding box center [641, 252] width 307 height 16
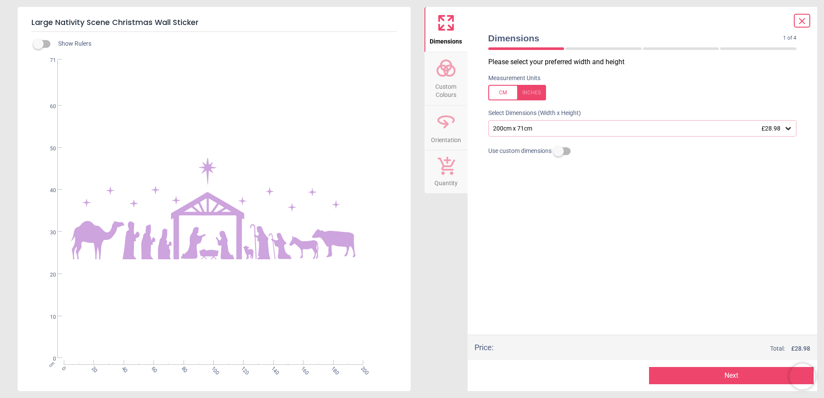
click at [804, 24] on icon at bounding box center [801, 21] width 5 height 5
